Goal: Transaction & Acquisition: Book appointment/travel/reservation

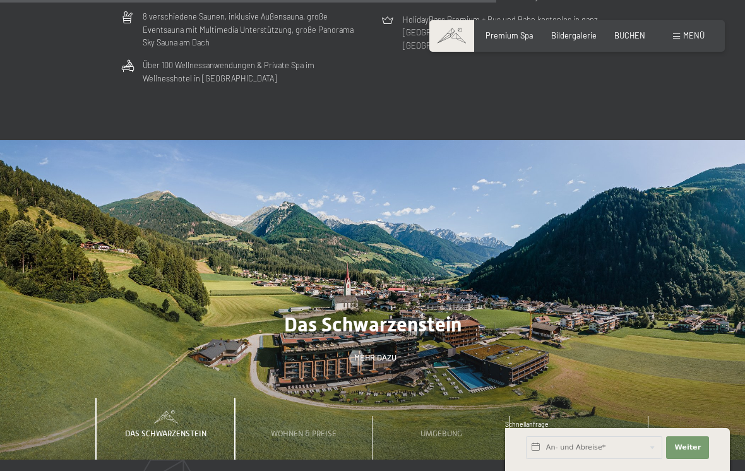
scroll to position [3011, 0]
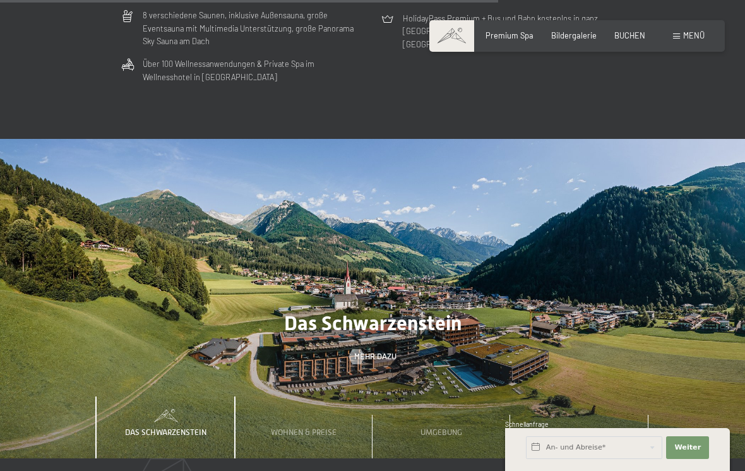
click at [321, 398] on div "Wohnen & Preise" at bounding box center [303, 428] width 81 height 62
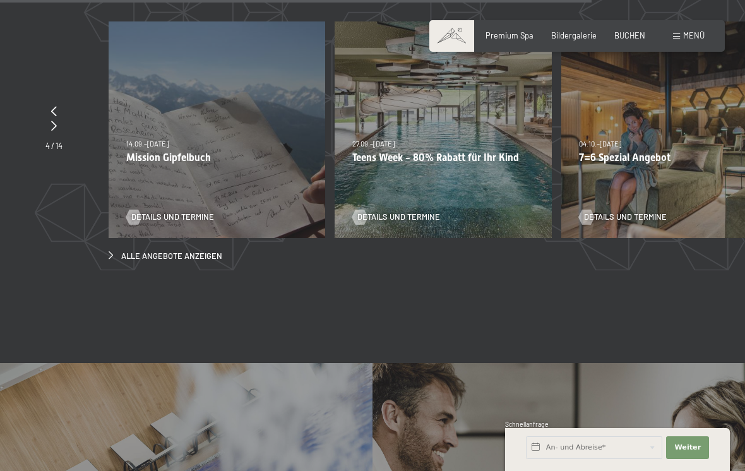
scroll to position [3562, 0]
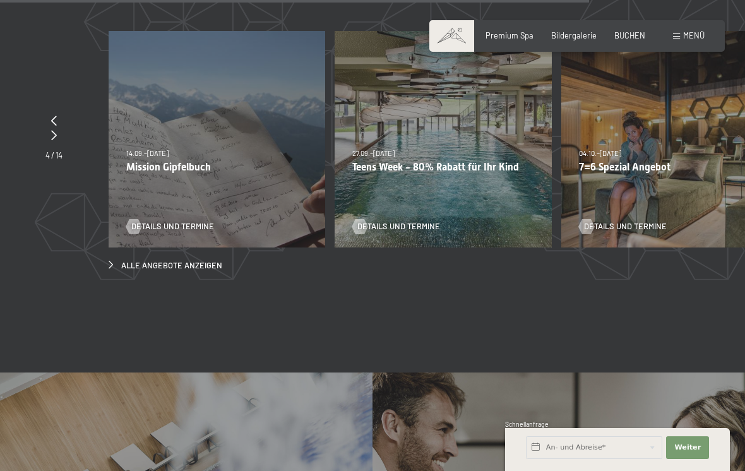
click at [160, 260] on span "Alle Angebote anzeigen" at bounding box center [171, 265] width 101 height 11
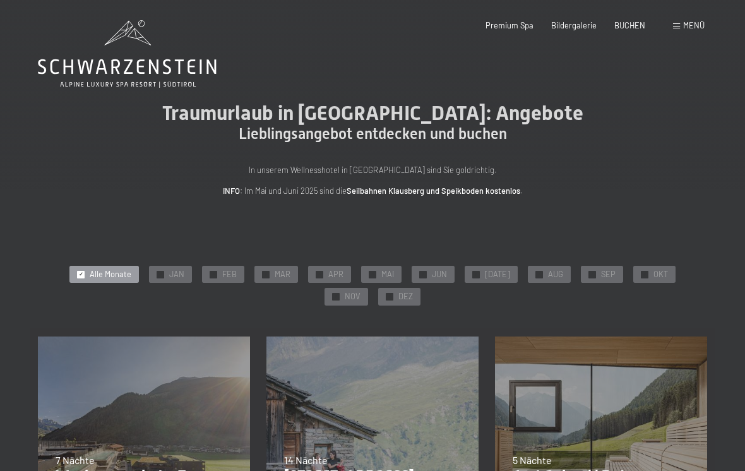
click at [601, 272] on span "SEP" at bounding box center [608, 274] width 15 height 11
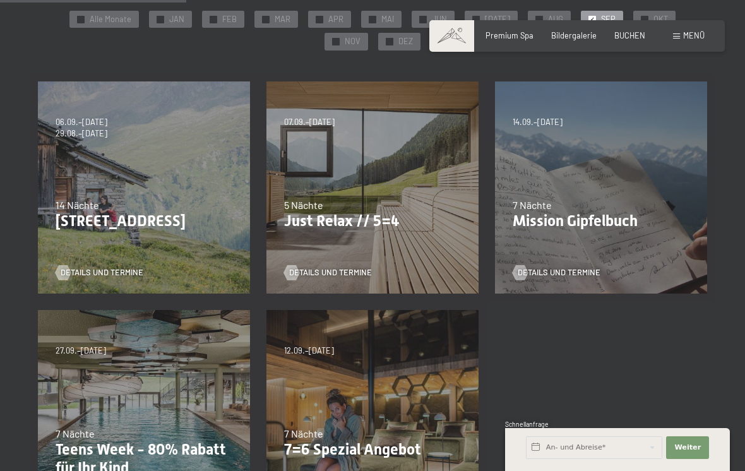
scroll to position [256, 0]
click at [345, 270] on span "Details und Termine" at bounding box center [330, 271] width 83 height 11
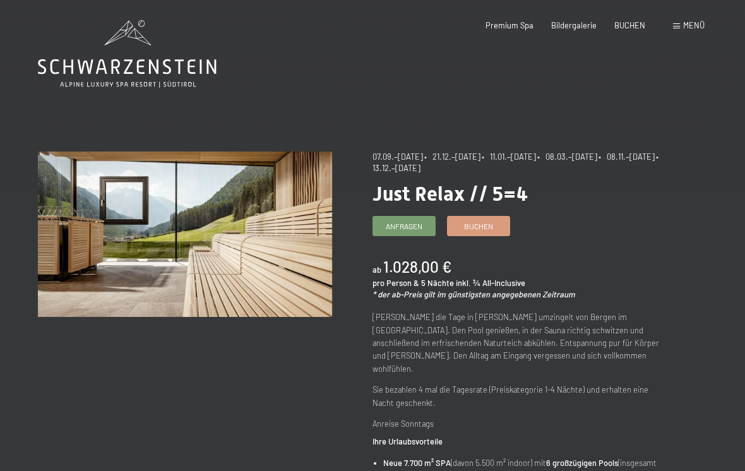
click at [476, 222] on span "Buchen" at bounding box center [478, 226] width 29 height 11
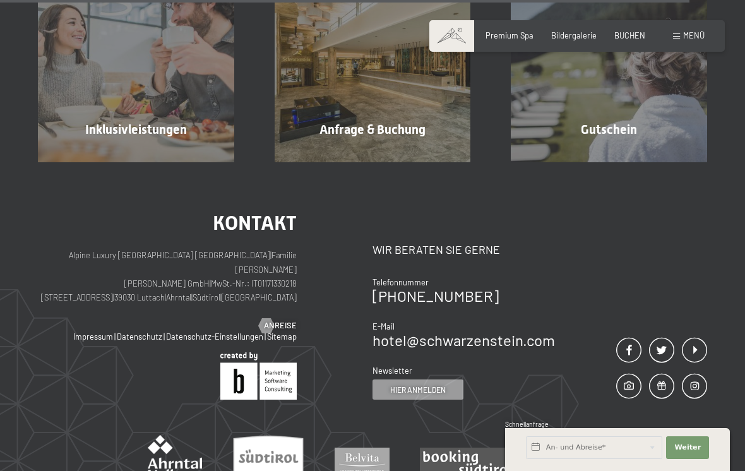
scroll to position [1158, 0]
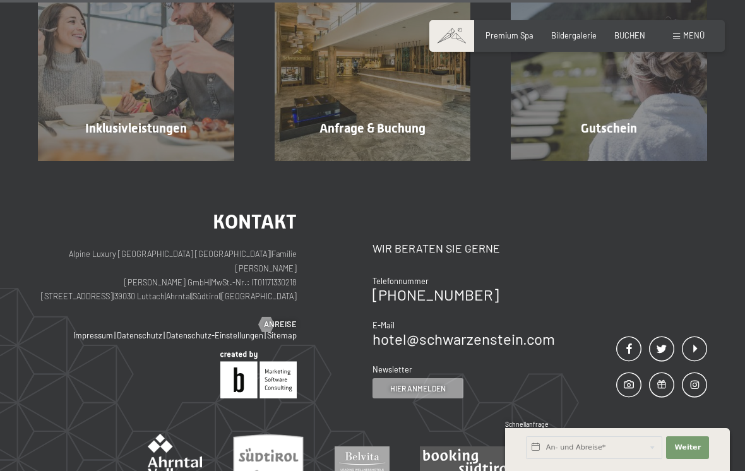
click at [485, 446] on img at bounding box center [467, 462] width 94 height 32
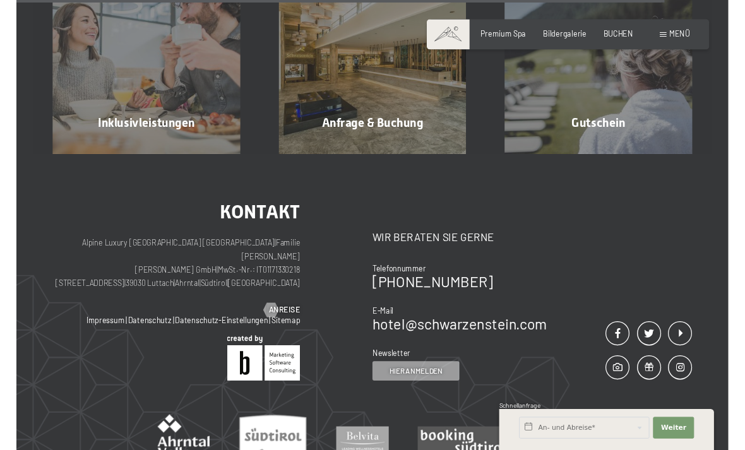
scroll to position [1157, 0]
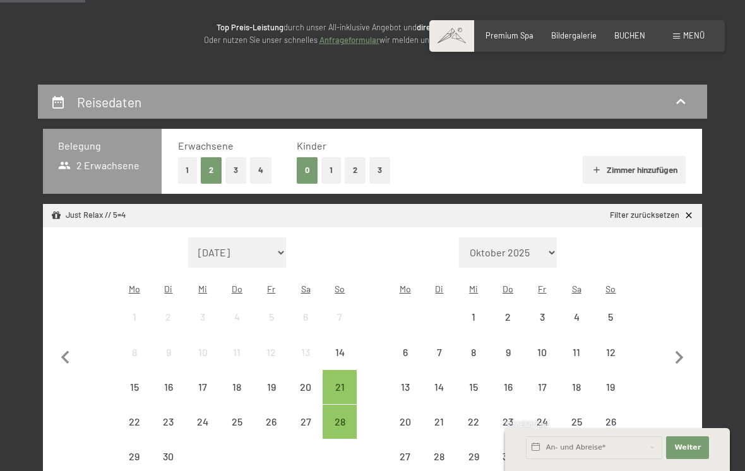
scroll to position [152, 0]
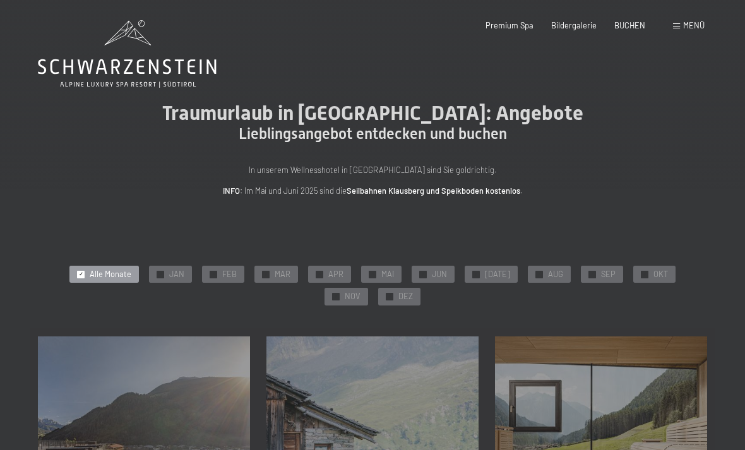
click at [686, 23] on span "Menü" at bounding box center [693, 25] width 21 height 10
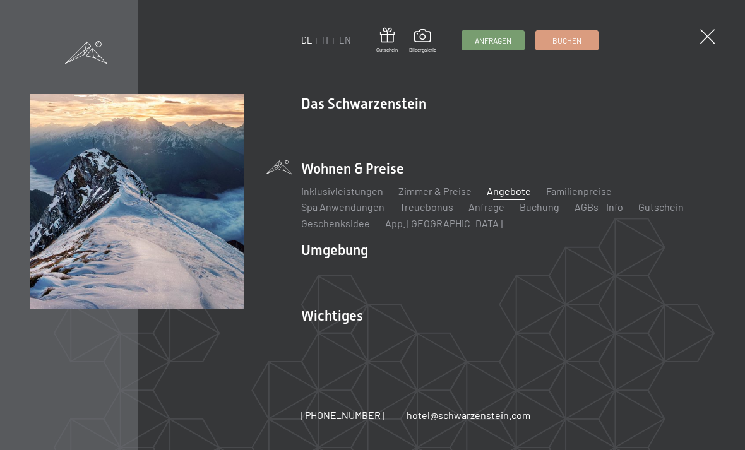
click at [487, 268] on link "Wandern & Sommer" at bounding box center [481, 272] width 88 height 12
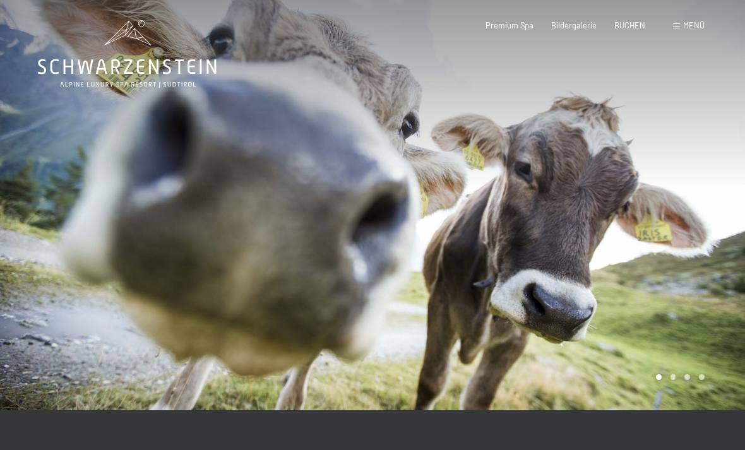
click at [688, 20] on span "Menü" at bounding box center [693, 25] width 21 height 10
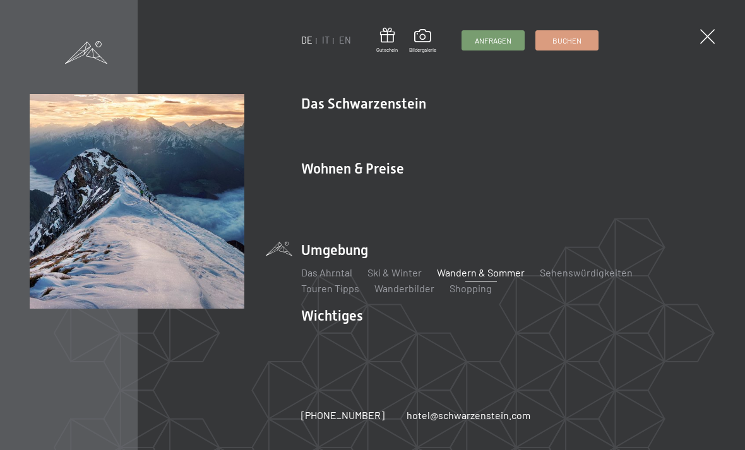
click at [398, 291] on link "Wanderbilder" at bounding box center [404, 288] width 60 height 12
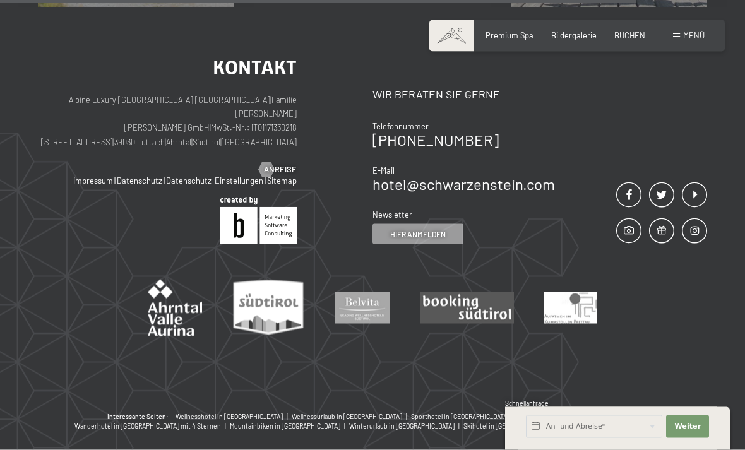
scroll to position [2583, 0]
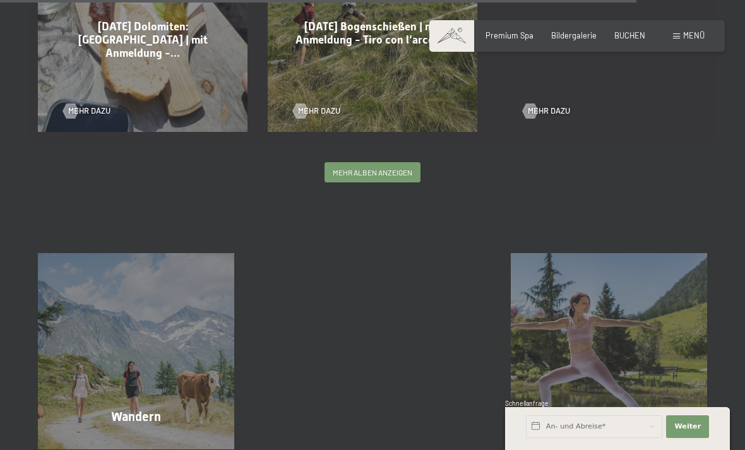
click at [629, 417] on div "Wochenprogramm Mehr erfahren" at bounding box center [609, 351] width 237 height 196
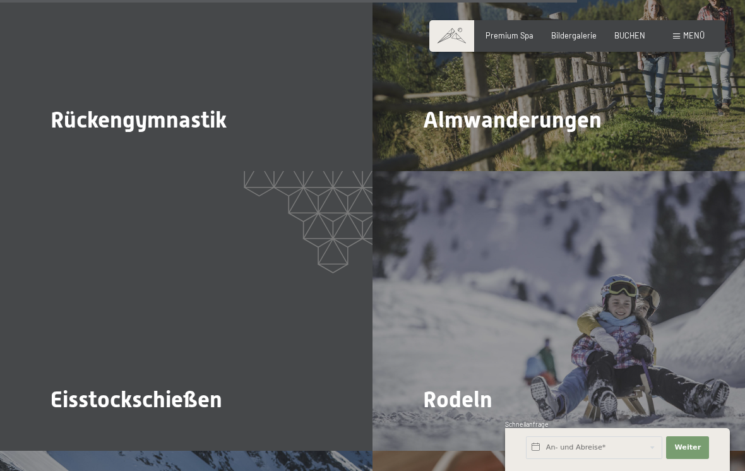
scroll to position [3118, 0]
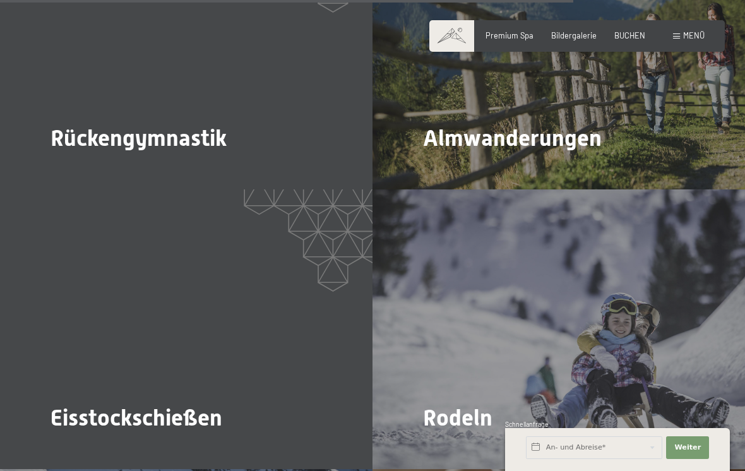
click at [69, 167] on span "Mehr dazu" at bounding box center [77, 172] width 42 height 11
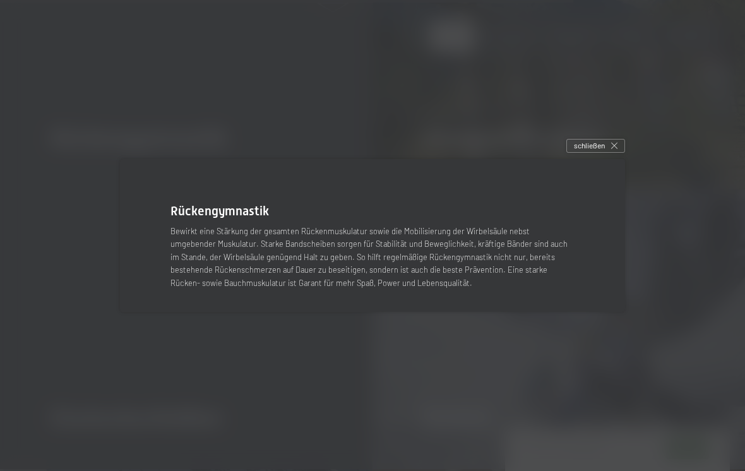
click at [593, 153] on div "schließen" at bounding box center [595, 146] width 59 height 14
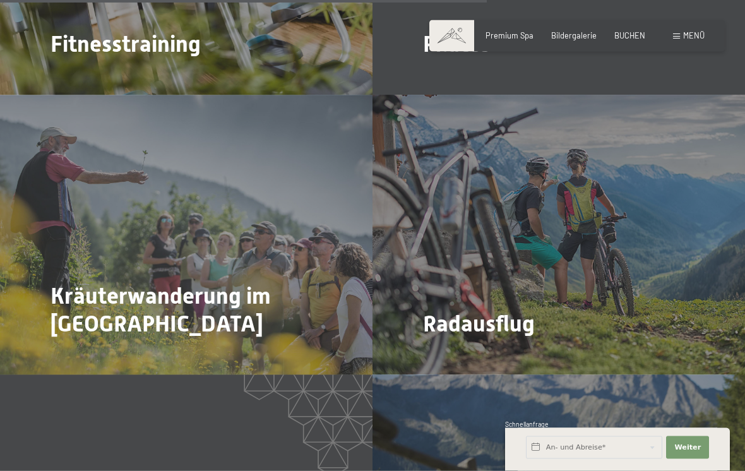
scroll to position [2640, 0]
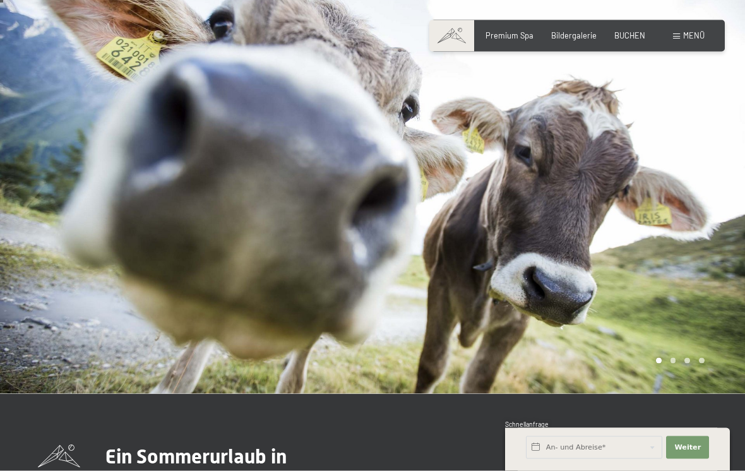
scroll to position [3, 0]
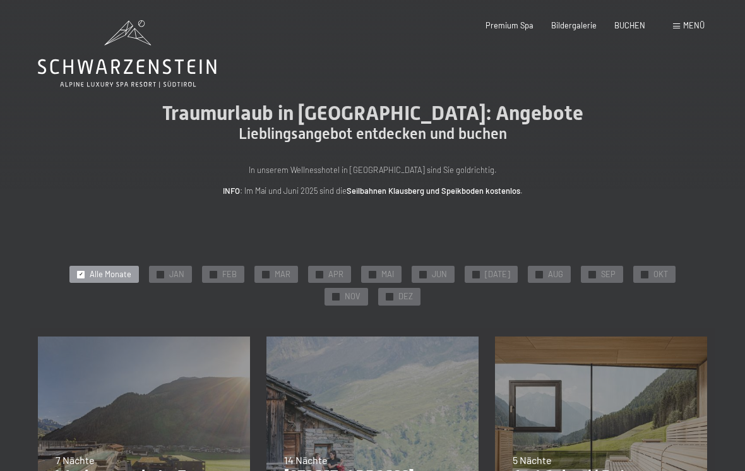
click at [576, 28] on span "Bildergalerie" at bounding box center [573, 25] width 45 height 10
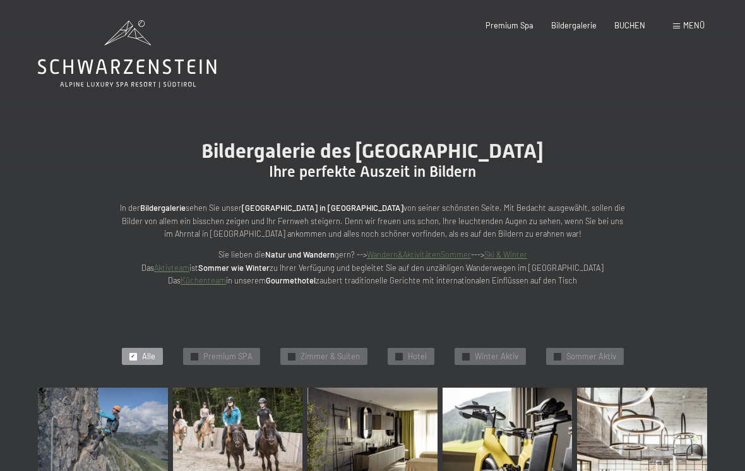
click at [685, 30] on span "Menü" at bounding box center [693, 25] width 21 height 10
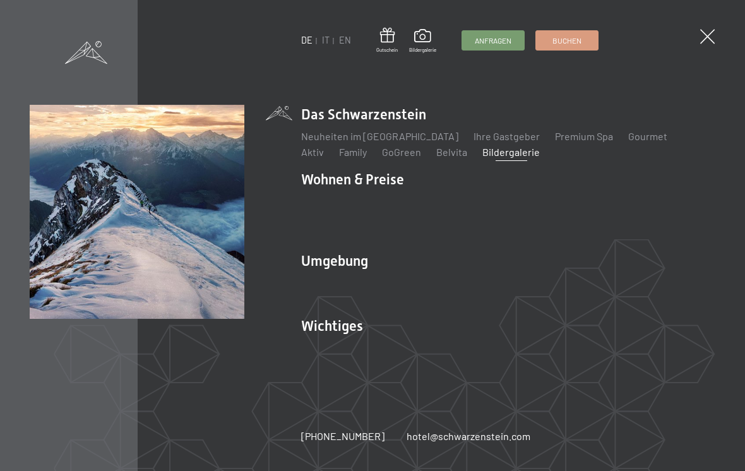
click at [477, 285] on link "Wandern & Sommer" at bounding box center [481, 283] width 88 height 12
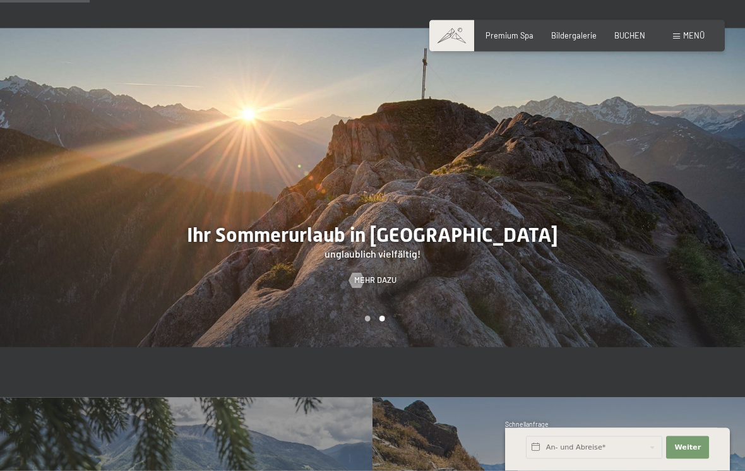
scroll to position [646, 0]
